Goal: Transaction & Acquisition: Purchase product/service

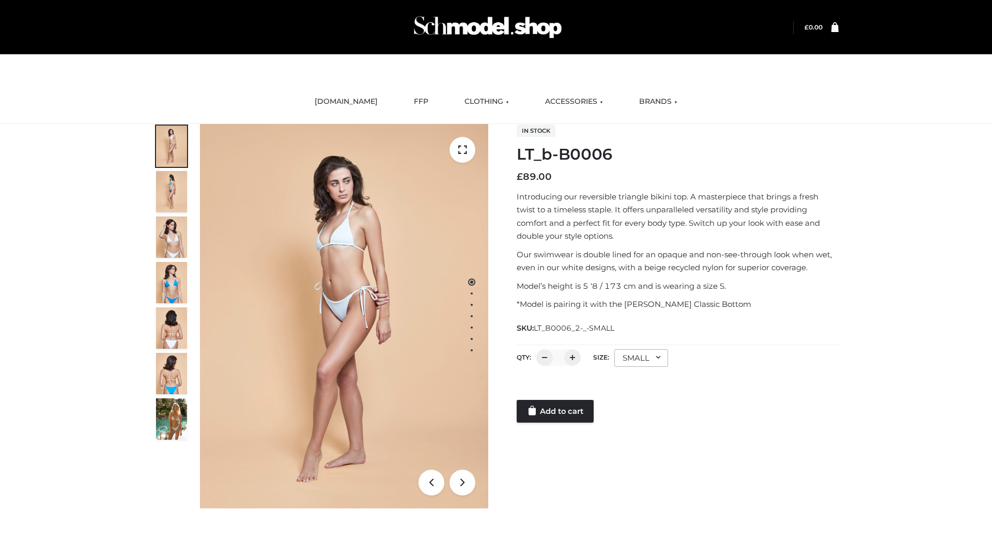
click at [556, 411] on link "Add to cart" at bounding box center [555, 411] width 77 height 23
